Goal: Task Accomplishment & Management: Manage account settings

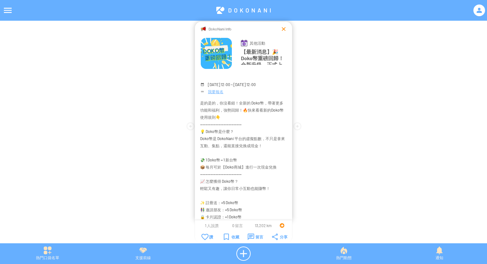
click at [284, 28] on div at bounding box center [283, 29] width 6 height 6
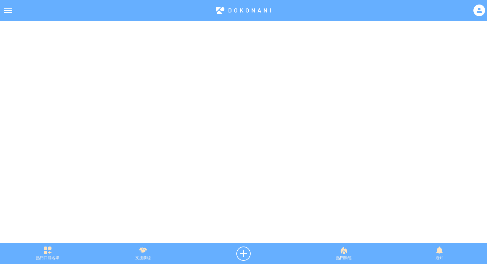
click at [477, 3] on div at bounding box center [243, 10] width 487 height 21
click at [479, 15] on div at bounding box center [479, 11] width 12 height 12
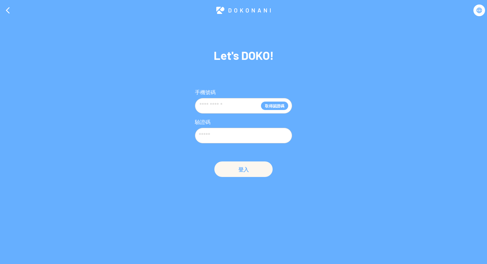
click at [223, 109] on input "text" at bounding box center [230, 106] width 62 height 12
type input "**********"
click at [270, 106] on button "取得認證碼" at bounding box center [274, 106] width 27 height 8
click at [276, 103] on button "取得認證碼" at bounding box center [274, 106] width 27 height 8
click at [259, 139] on input "text" at bounding box center [243, 136] width 97 height 16
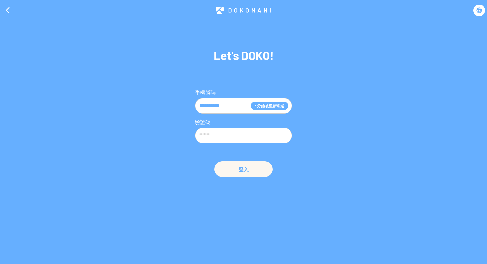
click at [259, 139] on input "text" at bounding box center [243, 136] width 97 height 16
type input "******"
click at [237, 173] on button "登入" at bounding box center [243, 169] width 58 height 16
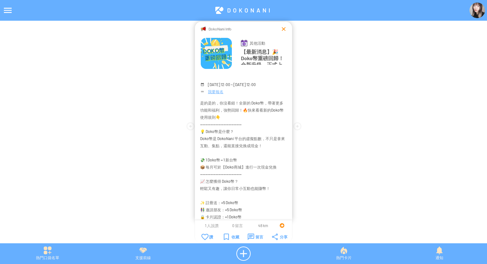
click at [281, 28] on div at bounding box center [283, 29] width 6 height 6
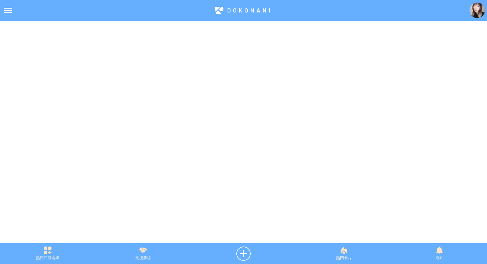
click at [471, 9] on img at bounding box center [477, 11] width 16 height 16
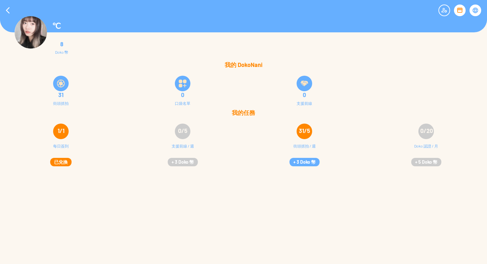
click at [10, 6] on div at bounding box center [8, 11] width 16 height 16
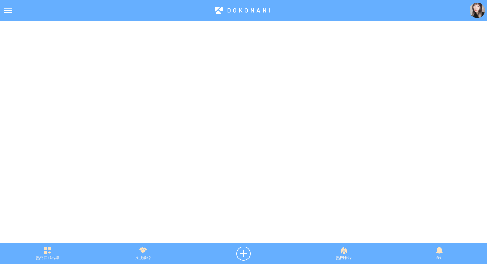
click at [470, 7] on img at bounding box center [477, 11] width 16 height 16
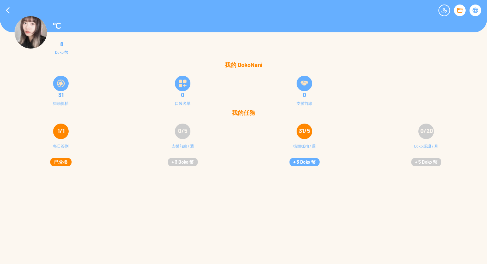
click at [60, 89] on div at bounding box center [61, 84] width 16 height 16
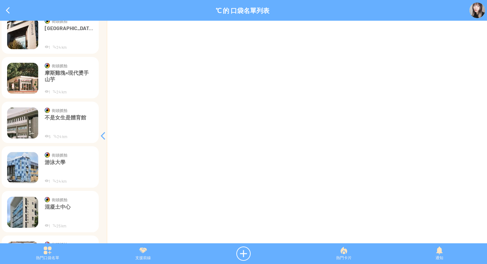
scroll to position [113, 0]
click at [57, 117] on p "不是女生是體育館" at bounding box center [69, 123] width 49 height 19
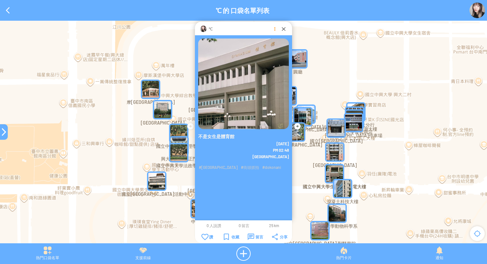
click at [272, 26] on div at bounding box center [274, 29] width 6 height 6
click at [278, 50] on p "刪除地圖卡片" at bounding box center [275, 49] width 54 height 6
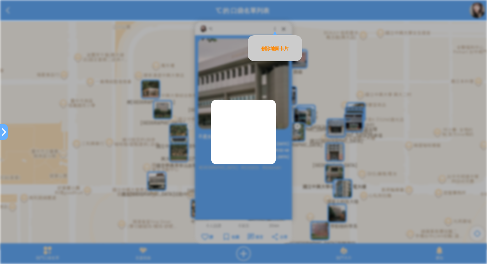
click at [278, 50] on p "刪除地圖卡片" at bounding box center [275, 49] width 54 height 6
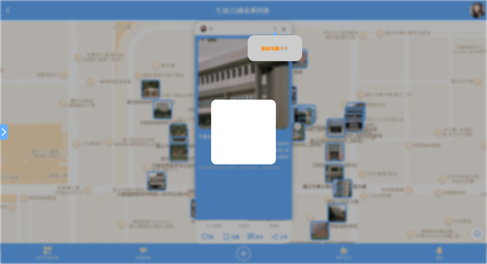
click at [278, 50] on p "刪除地圖卡片" at bounding box center [275, 49] width 54 height 6
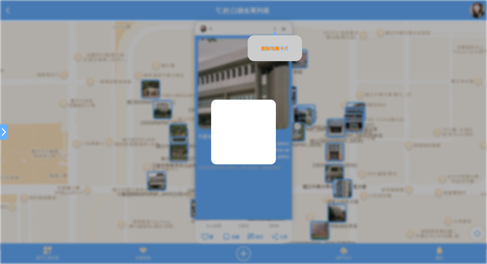
click at [278, 50] on p "刪除地圖卡片" at bounding box center [275, 49] width 54 height 6
click at [260, 109] on div at bounding box center [243, 132] width 65 height 65
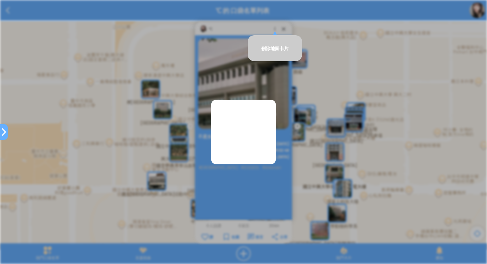
click at [260, 109] on div at bounding box center [243, 132] width 65 height 65
click at [277, 25] on div "℃" at bounding box center [243, 29] width 97 height 14
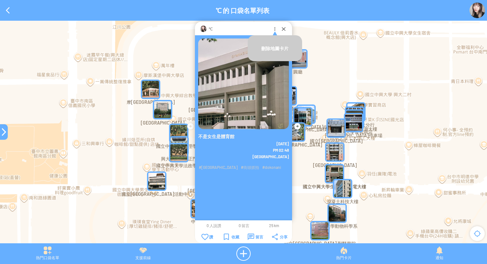
click at [275, 43] on td "刪除地圖卡片" at bounding box center [275, 48] width 54 height 26
click at [275, 50] on p "刪除地圖卡片" at bounding box center [275, 49] width 54 height 6
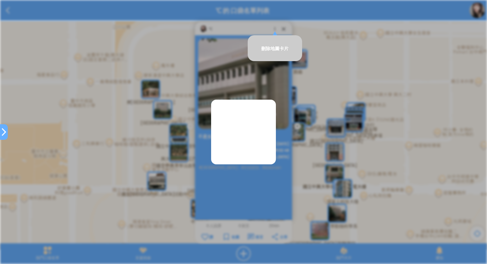
click at [283, 39] on td "刪除地圖卡片" at bounding box center [275, 48] width 54 height 26
click at [282, 30] on div at bounding box center [283, 29] width 6 height 6
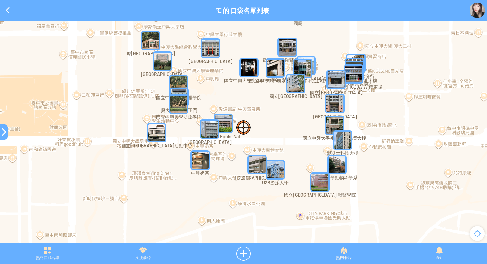
click at [336, 120] on img "Wn0jm0Q16C0MapIcon" at bounding box center [334, 125] width 25 height 25
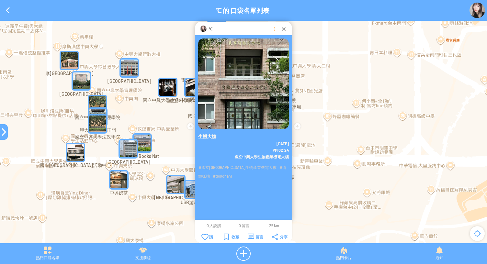
click at [273, 30] on div at bounding box center [274, 29] width 6 height 6
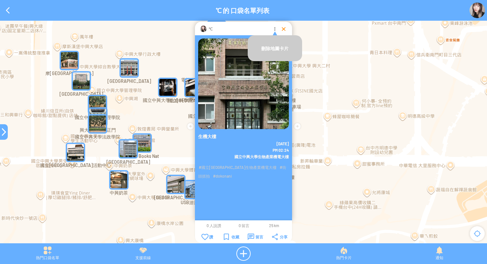
click at [282, 29] on div at bounding box center [283, 29] width 6 height 6
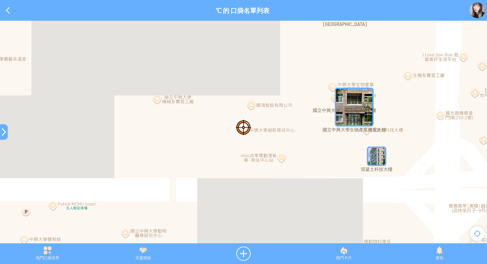
click at [334, 86] on img "Wn0jm0Q16C0MapIcon" at bounding box center [354, 107] width 44 height 44
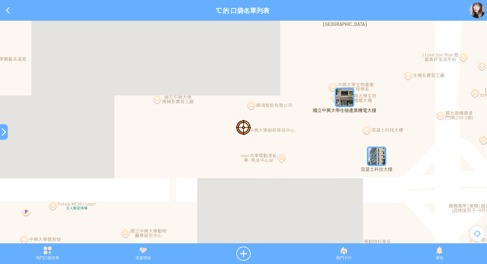
click at [333, 95] on img "Wn0jm0Q16C0MapIcon" at bounding box center [344, 97] width 25 height 25
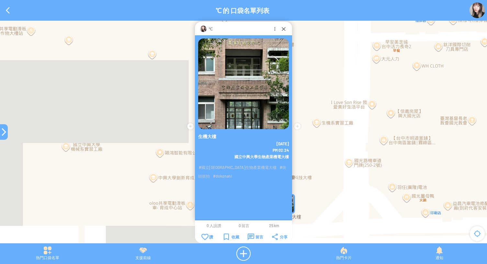
click at [284, 161] on div "#國立[GEOGRAPHIC_DATA]生物產業機電大樓 #街頭抓拍 #dokonani" at bounding box center [243, 171] width 97 height 24
click at [280, 28] on div "℃" at bounding box center [243, 29] width 97 height 14
click at [272, 30] on div at bounding box center [274, 29] width 6 height 6
click at [274, 46] on p "刪除地圖卡片" at bounding box center [275, 49] width 54 height 6
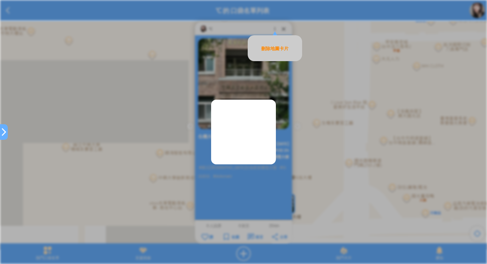
click at [268, 46] on p "刪除地圖卡片" at bounding box center [275, 49] width 54 height 6
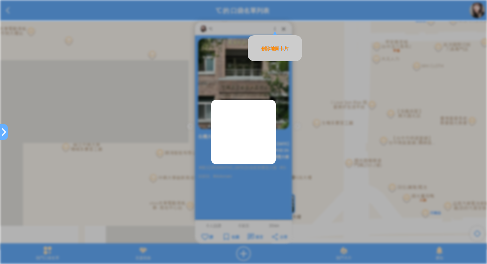
click at [268, 46] on p "刪除地圖卡片" at bounding box center [275, 49] width 54 height 6
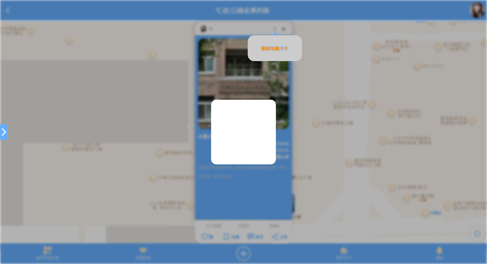
click at [268, 46] on p "刪除地圖卡片" at bounding box center [275, 49] width 54 height 6
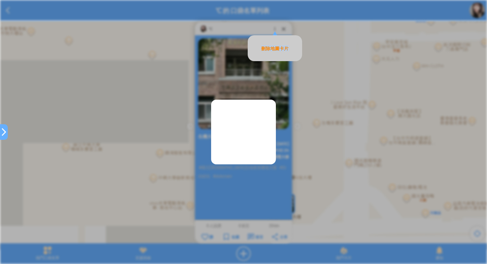
click at [268, 46] on p "刪除地圖卡片" at bounding box center [275, 49] width 54 height 6
click at [268, 47] on p "刪除地圖卡片" at bounding box center [275, 49] width 54 height 6
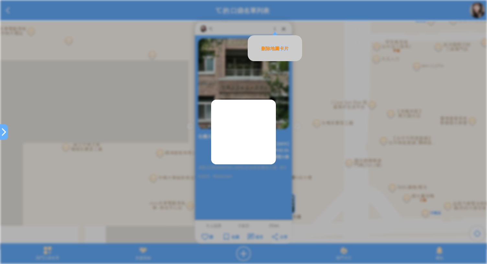
click at [268, 47] on p "刪除地圖卡片" at bounding box center [275, 49] width 54 height 6
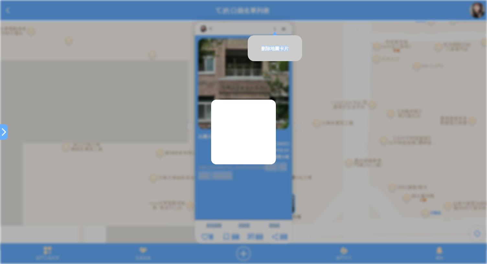
drag, startPoint x: 268, startPoint y: 47, endPoint x: 256, endPoint y: 166, distance: 119.7
click at [256, 0] on article "**********" at bounding box center [243, 0] width 487 height 0
click at [247, 145] on div at bounding box center [243, 132] width 65 height 65
click at [232, 187] on div "生機大樓 [DATE] PM 02:24" at bounding box center [243, 134] width 97 height 199
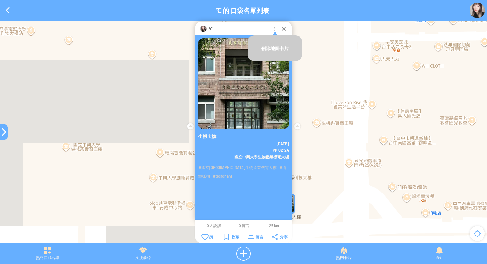
click at [232, 187] on div "生機大樓 [DATE] PM 02:24" at bounding box center [243, 134] width 97 height 199
drag, startPoint x: 223, startPoint y: 124, endPoint x: 224, endPoint y: 206, distance: 82.8
click at [224, 206] on div "生機大樓 [DATE] PM 02:24" at bounding box center [243, 134] width 97 height 199
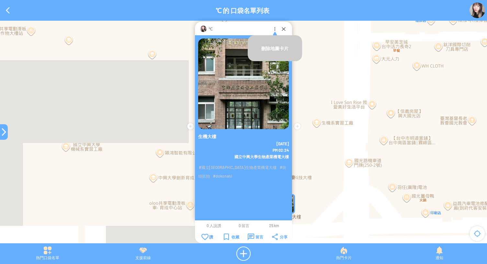
click at [224, 206] on div "生機大樓 [DATE] PM 02:24" at bounding box center [243, 134] width 97 height 199
click at [274, 31] on div "刪除地圖卡片" at bounding box center [275, 52] width 54 height 43
click at [276, 47] on p "刪除地圖卡片" at bounding box center [275, 49] width 54 height 6
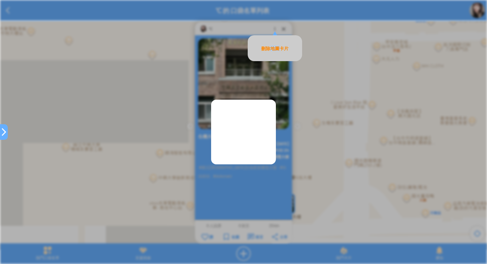
click at [276, 47] on p "刪除地圖卡片" at bounding box center [275, 49] width 54 height 6
click at [270, 36] on td "刪除地圖卡片" at bounding box center [275, 48] width 54 height 26
click at [279, 29] on div "℃" at bounding box center [243, 29] width 97 height 14
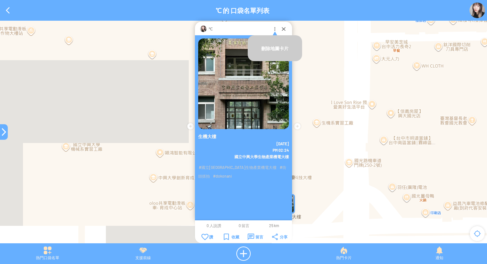
click at [279, 29] on div "℃" at bounding box center [243, 29] width 97 height 14
click at [282, 29] on div at bounding box center [283, 29] width 6 height 6
